Goal: Information Seeking & Learning: Find specific fact

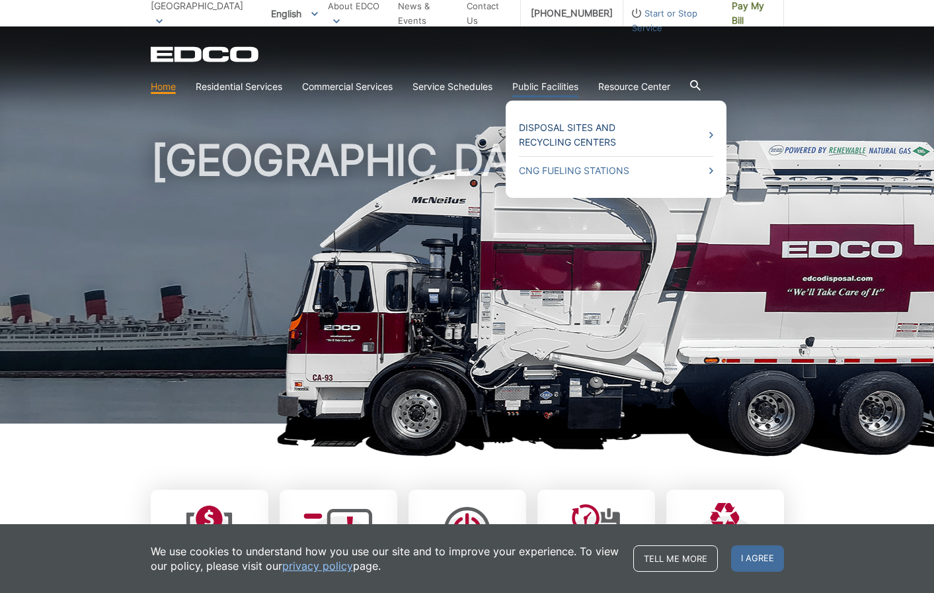
click at [681, 123] on link "Disposal Sites and Recycling Centers" at bounding box center [616, 134] width 194 height 29
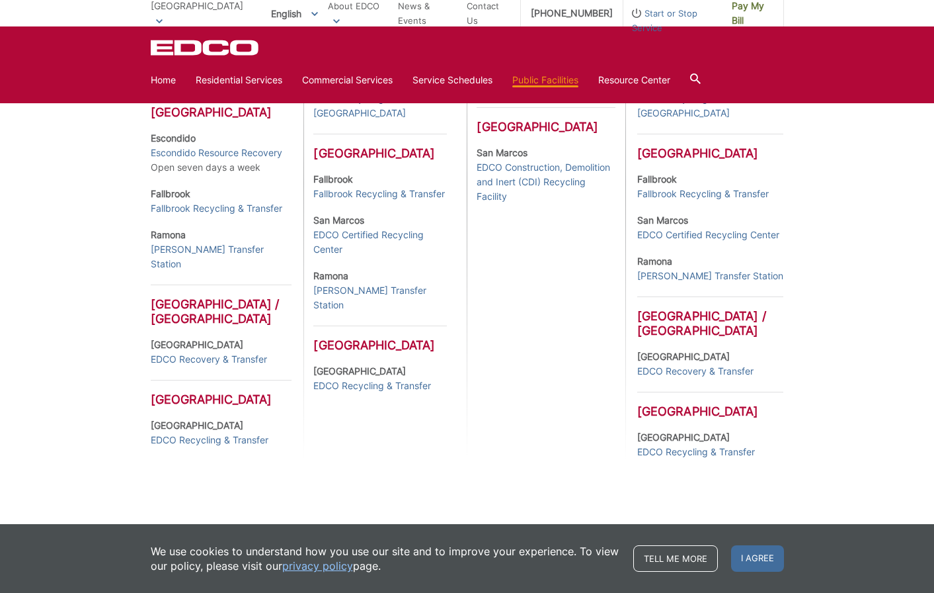
scroll to position [653, 0]
click at [328, 378] on link "EDCO Recycling & Transfer" at bounding box center [372, 385] width 118 height 15
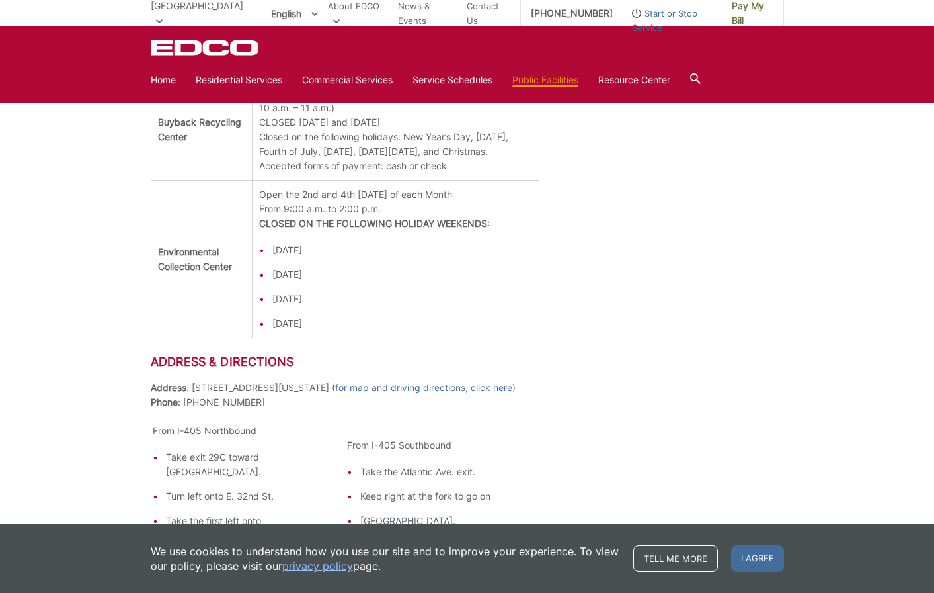
scroll to position [1587, 0]
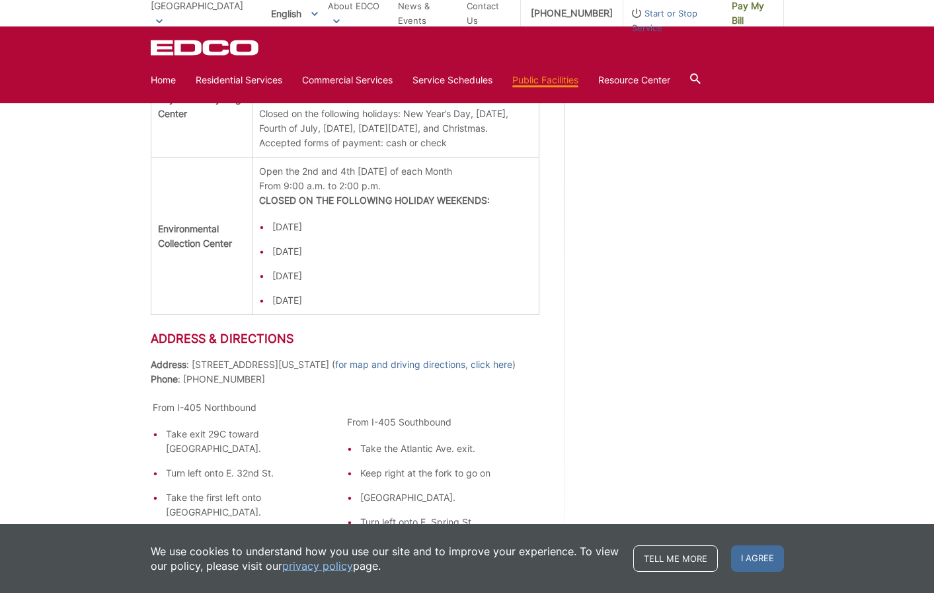
drag, startPoint x: 211, startPoint y: 269, endPoint x: 454, endPoint y: 265, distance: 242.7
click at [454, 265] on td "Open the 2nd and 4th [DATE] of each Month From 9:00 a.m. to 2:00 p.m. CLOSED ON…" at bounding box center [396, 235] width 286 height 157
